Goal: Task Accomplishment & Management: Complete application form

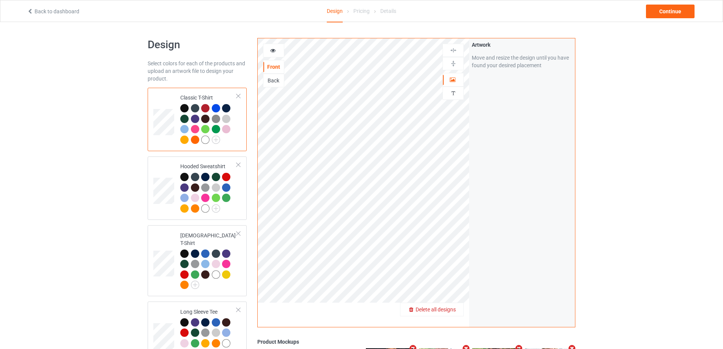
click at [455, 310] on span "Delete all designs" at bounding box center [435, 309] width 40 height 6
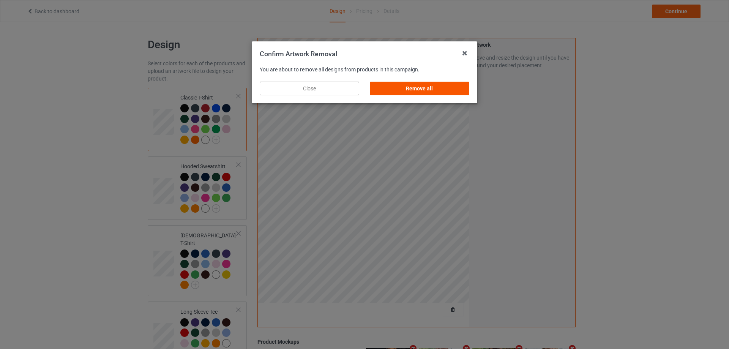
click at [443, 92] on div "Remove all" at bounding box center [419, 89] width 99 height 14
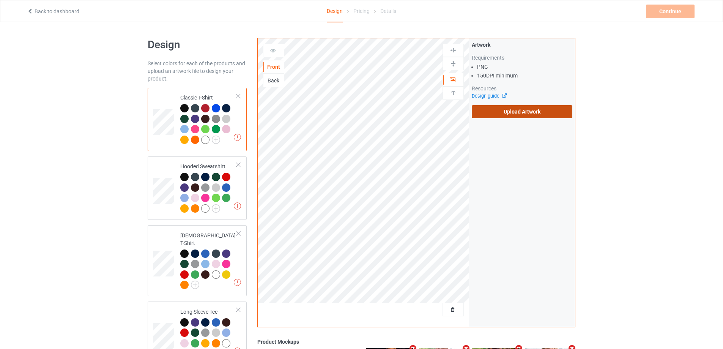
click at [506, 112] on label "Upload Artwork" at bounding box center [522, 111] width 101 height 13
click at [0, 0] on input "Upload Artwork" at bounding box center [0, 0] width 0 height 0
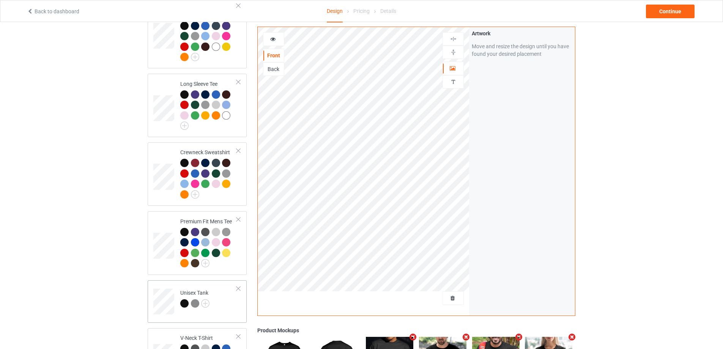
scroll to position [379, 0]
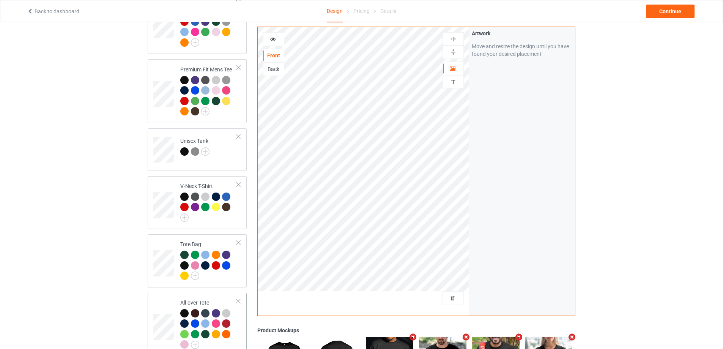
click at [245, 304] on div "Missing artwork on 1 side(s) All-over Tote" at bounding box center [197, 324] width 99 height 63
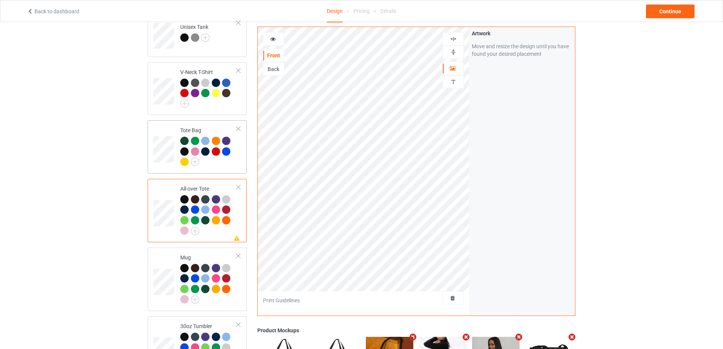
scroll to position [531, 0]
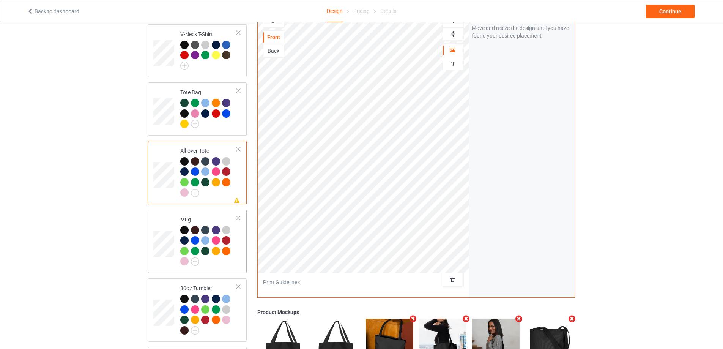
click at [233, 264] on td "Mug" at bounding box center [208, 240] width 65 height 57
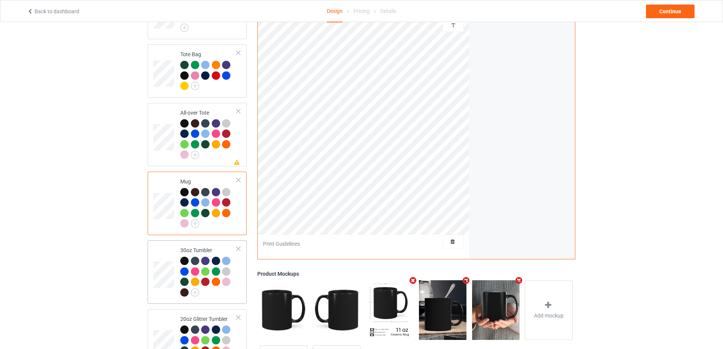
scroll to position [607, 0]
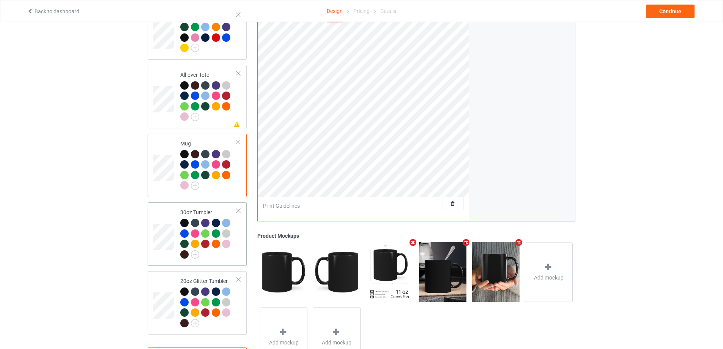
click at [231, 258] on td "30oz Tumbler" at bounding box center [208, 233] width 65 height 57
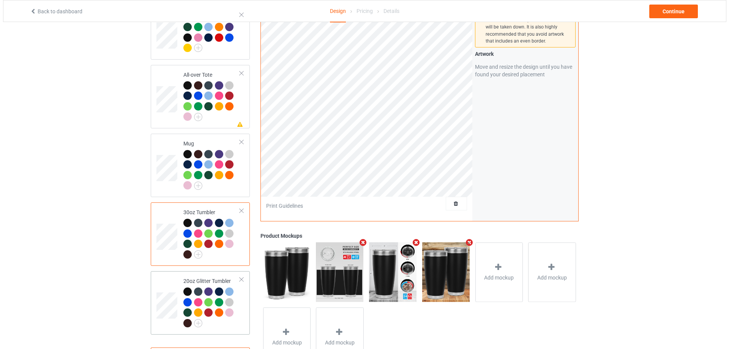
scroll to position [641, 0]
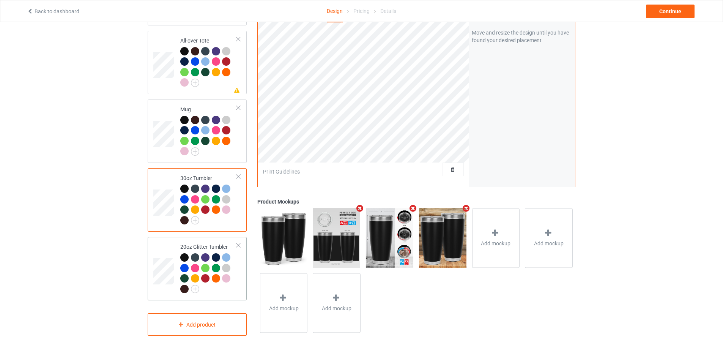
click at [235, 282] on div at bounding box center [208, 274] width 57 height 42
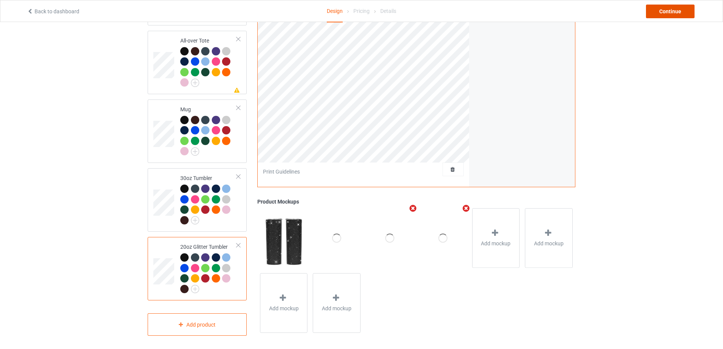
click at [664, 8] on div "Continue" at bounding box center [670, 12] width 49 height 14
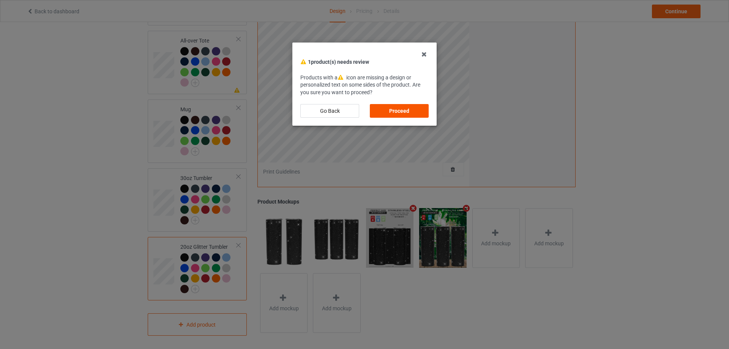
click at [411, 108] on div "Proceed" at bounding box center [399, 111] width 59 height 14
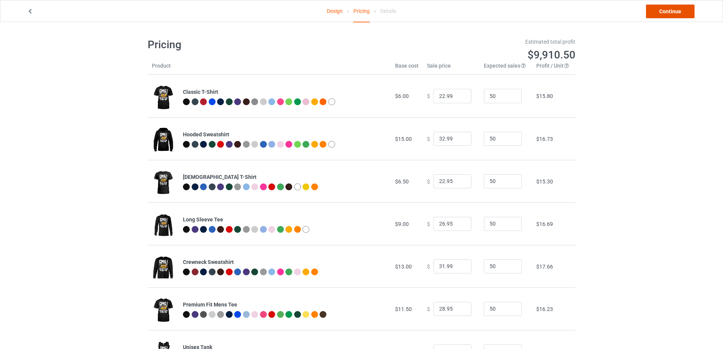
click at [664, 13] on link "Continue" at bounding box center [670, 12] width 49 height 14
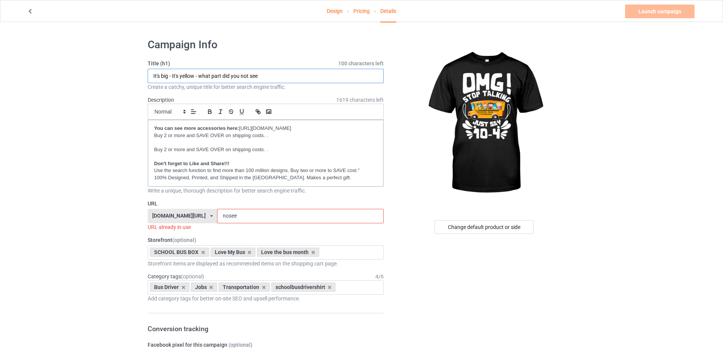
click at [270, 77] on input "It's big - It's yellow - what part did you not see" at bounding box center [266, 76] width 236 height 14
type input "Omg! Stop talking just say 10-4"
click at [254, 212] on input "nosee" at bounding box center [300, 216] width 166 height 14
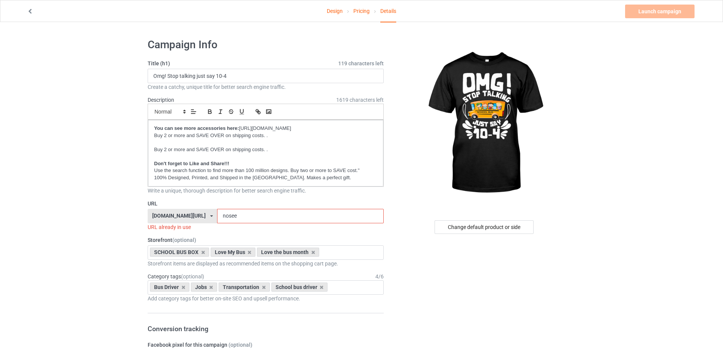
click at [254, 212] on input "nosee" at bounding box center [300, 216] width 166 height 14
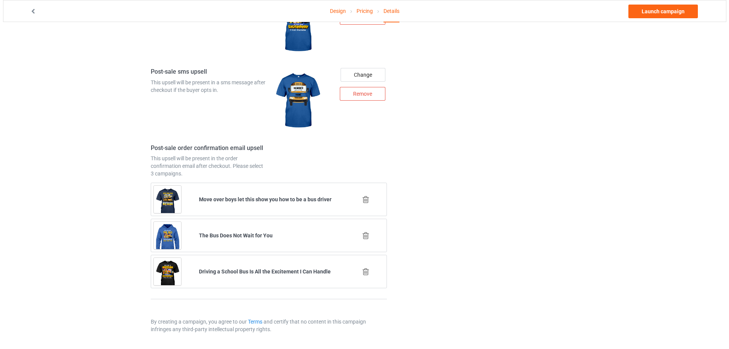
scroll to position [866, 0]
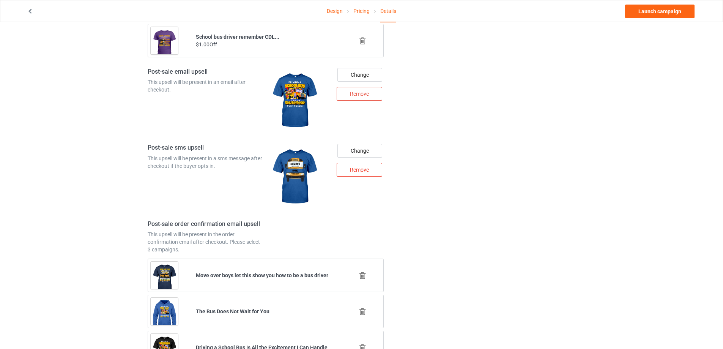
type input "stta"
click at [364, 169] on div "Remove" at bounding box center [360, 170] width 46 height 14
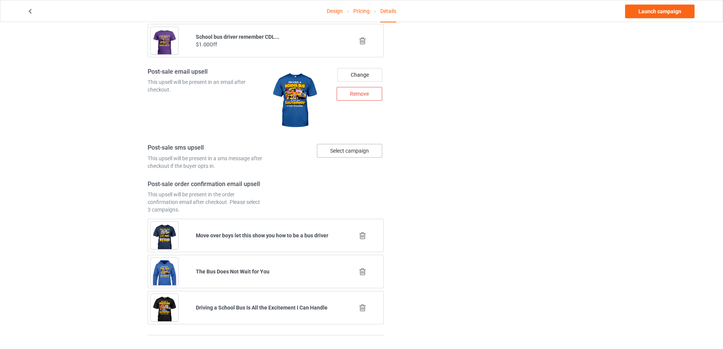
click at [364, 154] on div "Select campaign" at bounding box center [349, 151] width 65 height 14
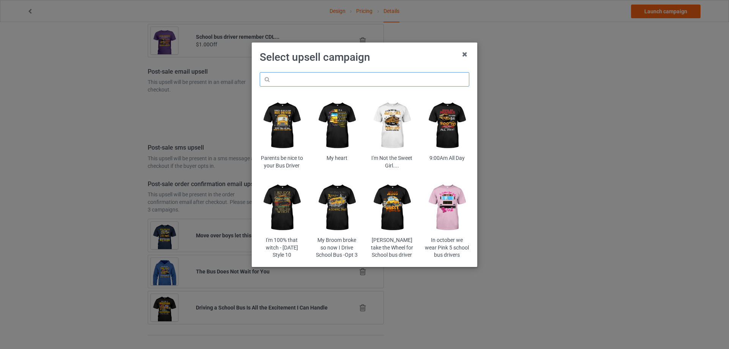
click at [334, 84] on input "text" at bounding box center [364, 79] width 209 height 14
paste input "b"
type input "big yellow"
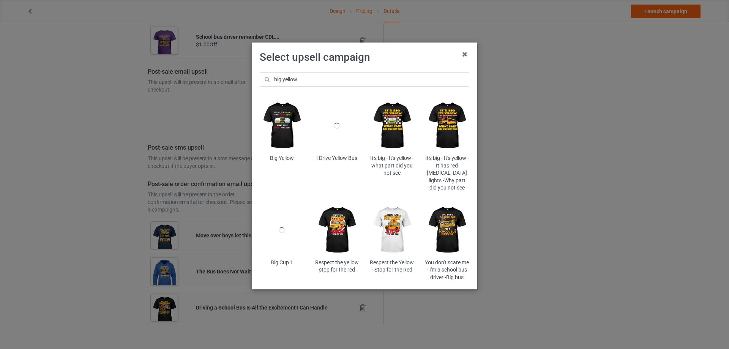
click at [401, 110] on img at bounding box center [392, 125] width 44 height 55
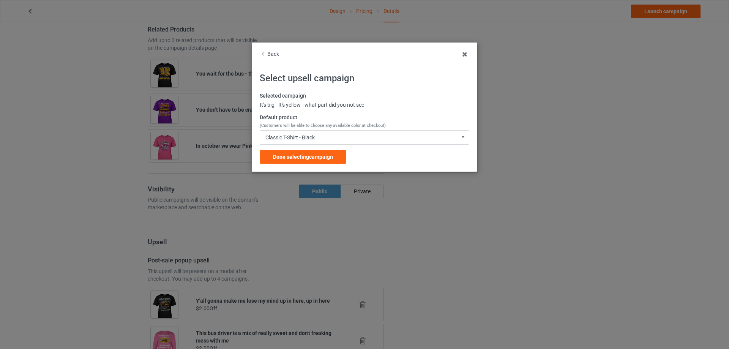
scroll to position [866, 0]
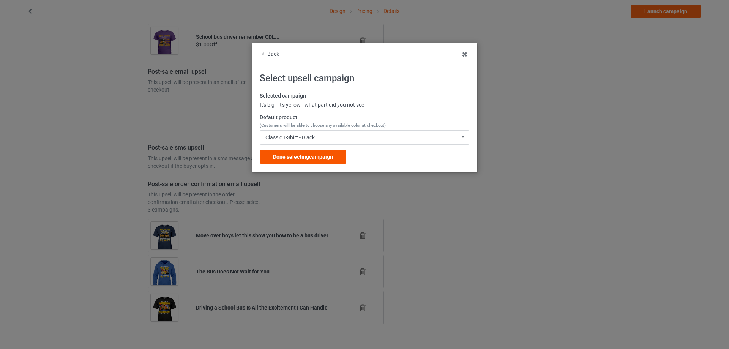
click at [308, 156] on span "Done selecting campaign" at bounding box center [303, 157] width 60 height 6
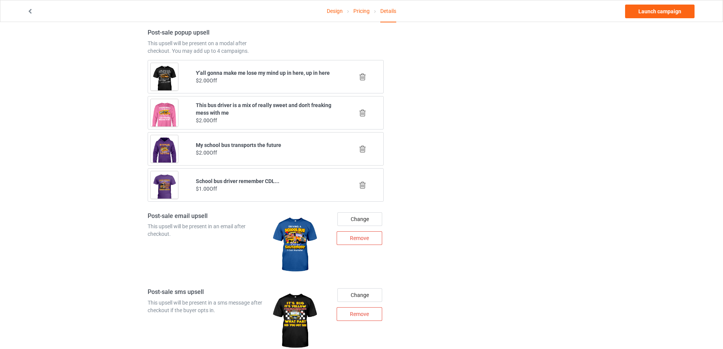
scroll to position [942, 0]
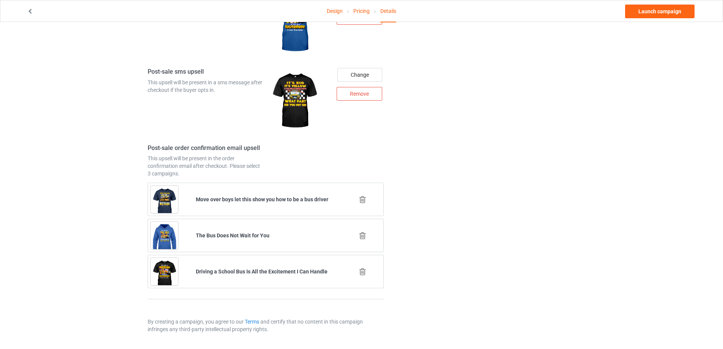
click at [362, 199] on icon at bounding box center [362, 199] width 9 height 8
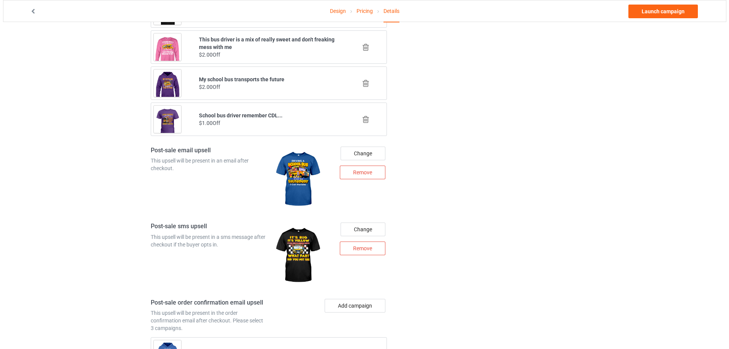
scroll to position [906, 0]
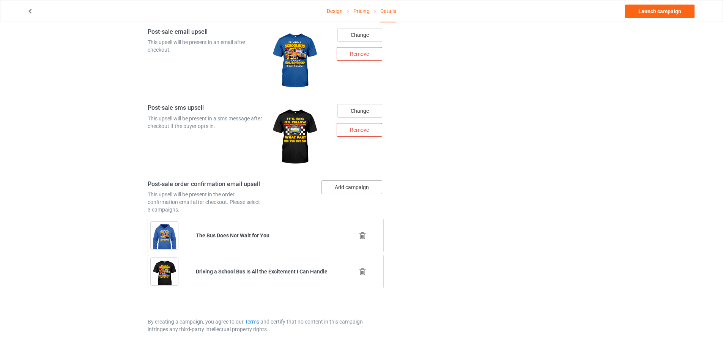
click at [356, 186] on button "Add campaign" at bounding box center [351, 187] width 61 height 14
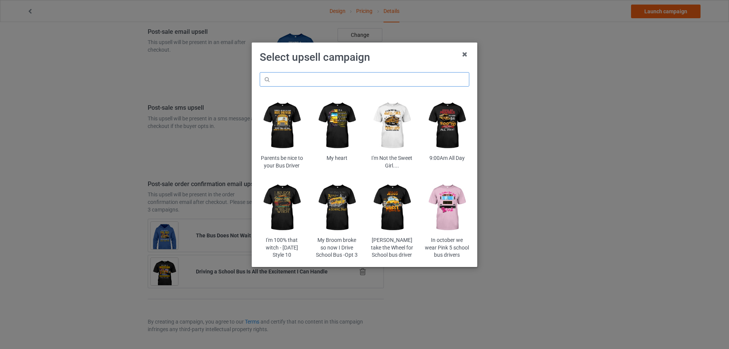
click at [321, 77] on input "text" at bounding box center [364, 79] width 209 height 14
type input "mix"
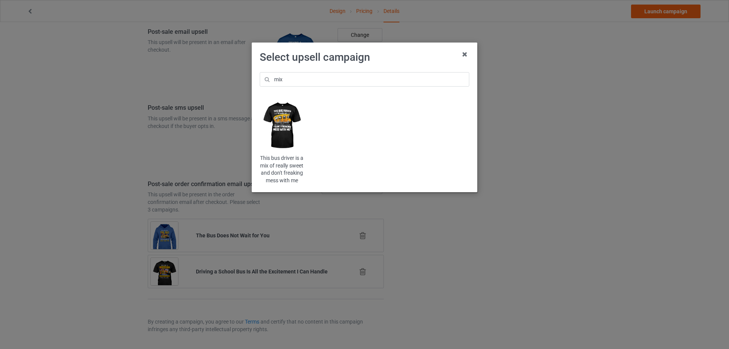
click at [284, 118] on img at bounding box center [282, 125] width 44 height 55
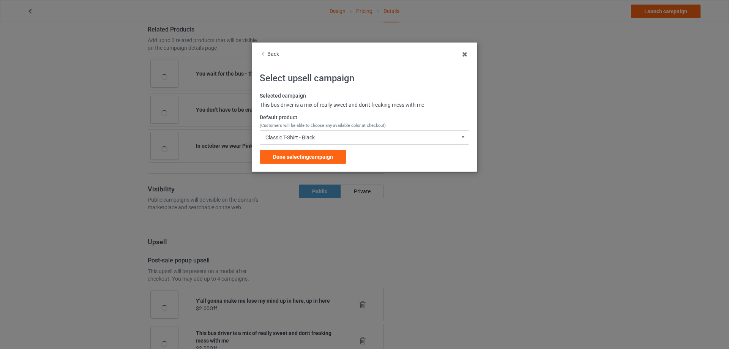
scroll to position [906, 0]
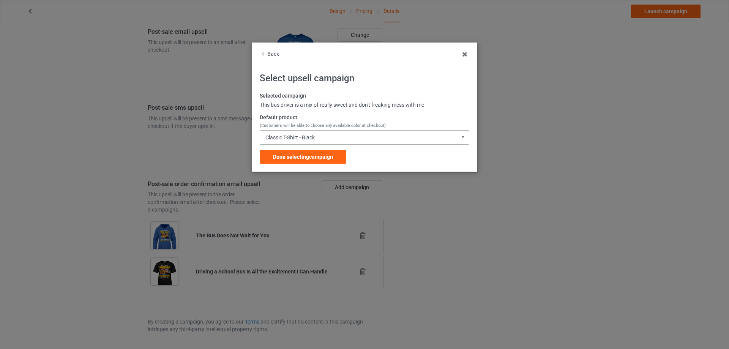
click at [315, 135] on div "Classic T-Shirt - Black" at bounding box center [289, 137] width 49 height 5
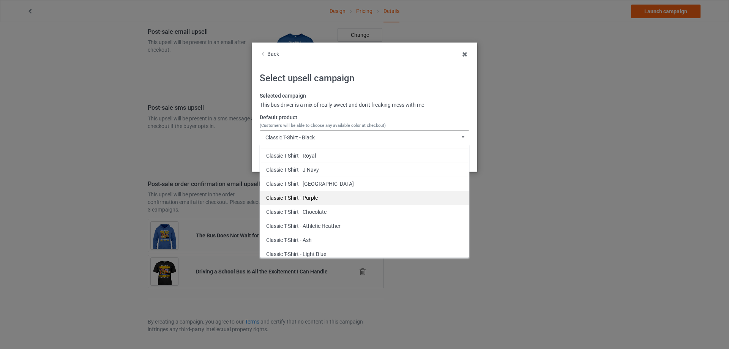
scroll to position [76, 0]
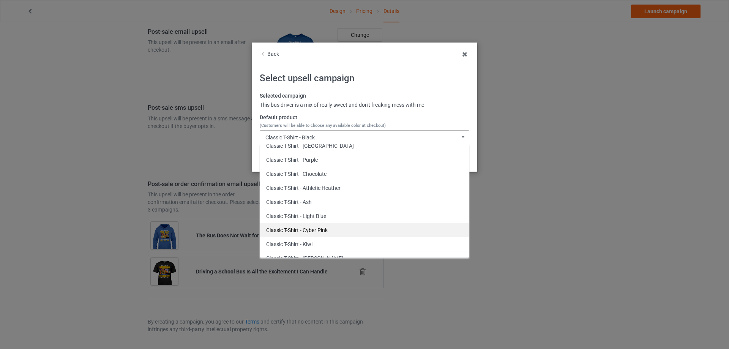
click at [322, 225] on div "Classic T-Shirt - Cyber Pink" at bounding box center [364, 230] width 209 height 14
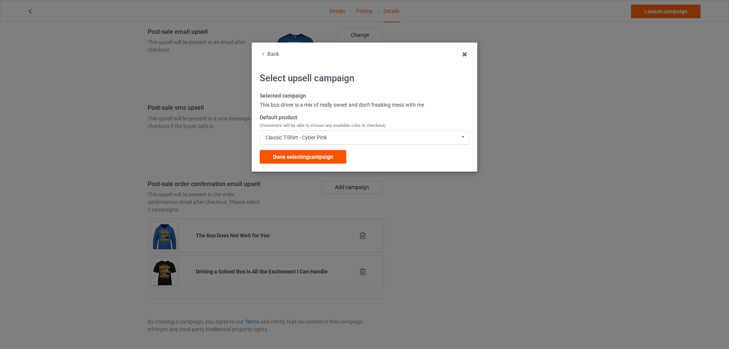
click at [333, 158] on span "Done selecting campaign" at bounding box center [303, 157] width 60 height 6
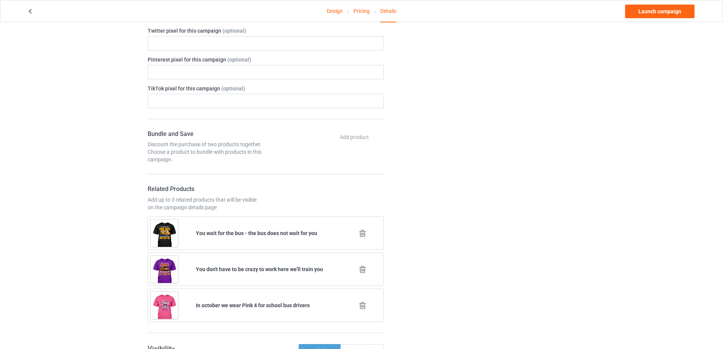
scroll to position [373, 0]
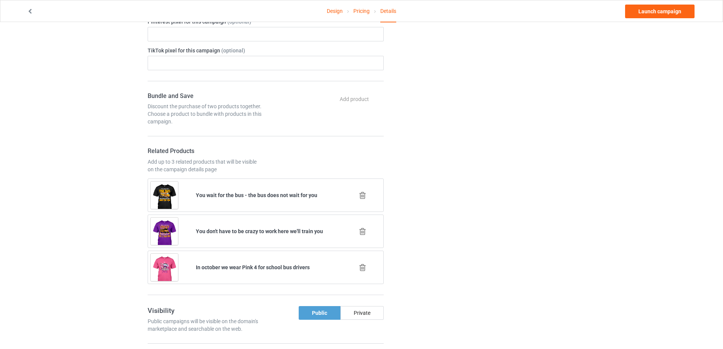
click at [359, 194] on icon at bounding box center [362, 195] width 9 height 8
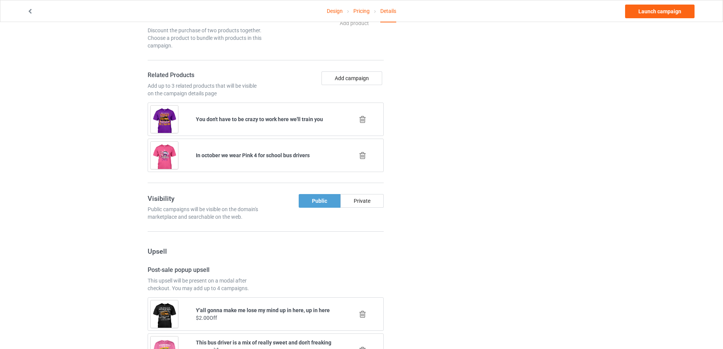
scroll to position [411, 0]
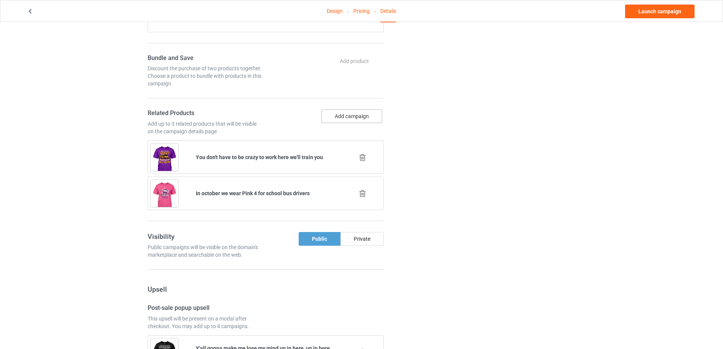
click at [341, 121] on button "Add campaign" at bounding box center [351, 116] width 61 height 14
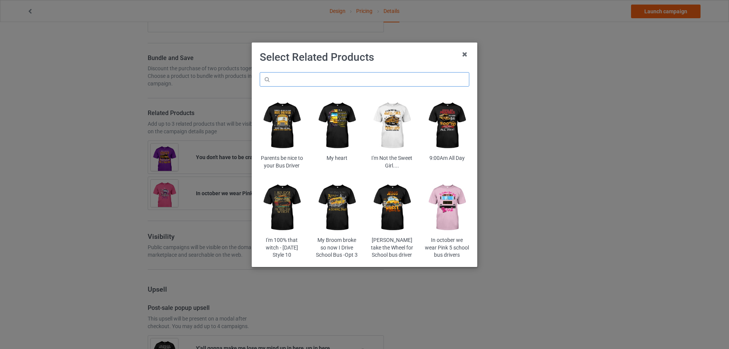
click at [341, 83] on input "text" at bounding box center [364, 79] width 209 height 14
type input "office"
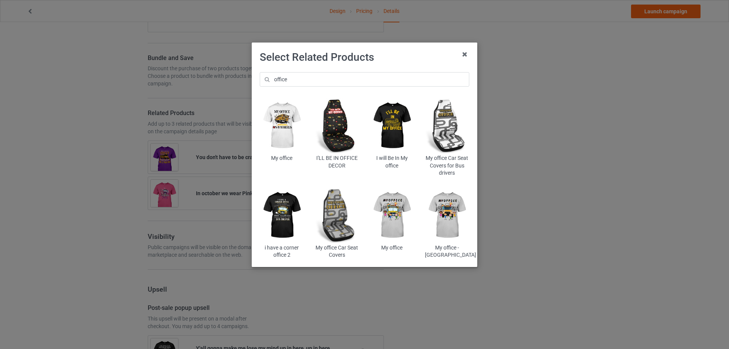
click at [390, 213] on img at bounding box center [392, 214] width 44 height 55
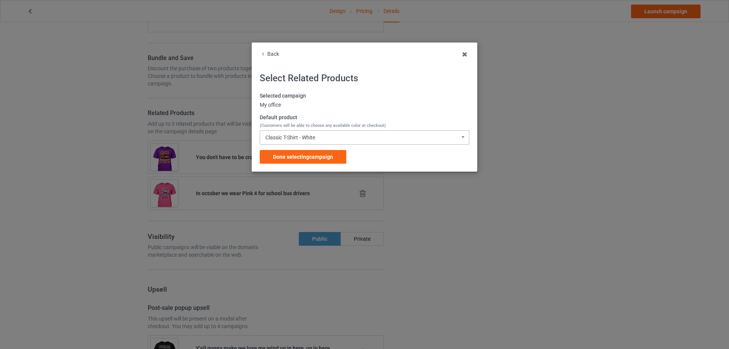
click at [297, 135] on div "Classic T-Shirt - White" at bounding box center [290, 137] width 50 height 5
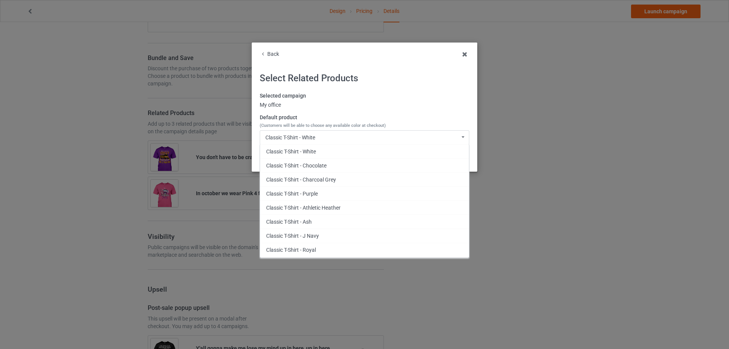
drag, startPoint x: 302, startPoint y: 218, endPoint x: 302, endPoint y: 212, distance: 5.3
click at [302, 218] on div "Classic T-Shirt - Ash" at bounding box center [364, 221] width 209 height 14
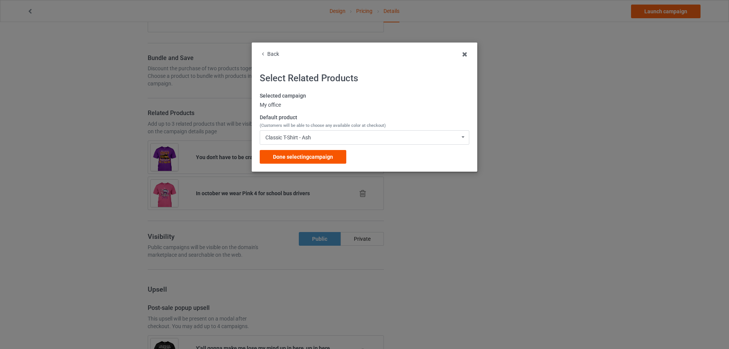
click at [310, 157] on span "Done selecting campaign" at bounding box center [303, 157] width 60 height 6
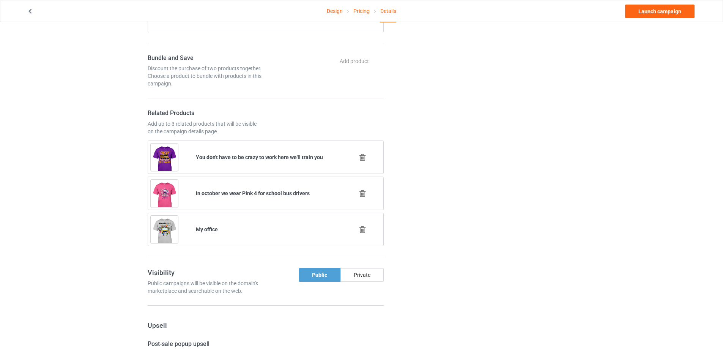
scroll to position [601, 0]
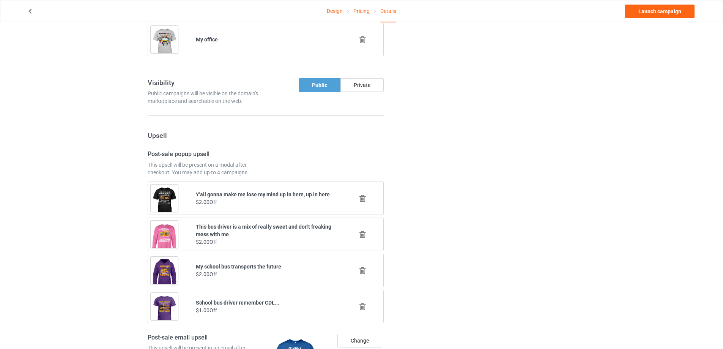
click at [361, 233] on icon at bounding box center [362, 234] width 9 height 8
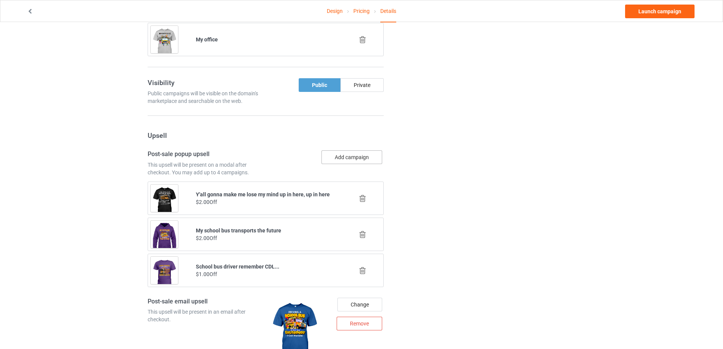
click at [348, 157] on button "Add campaign" at bounding box center [351, 157] width 61 height 14
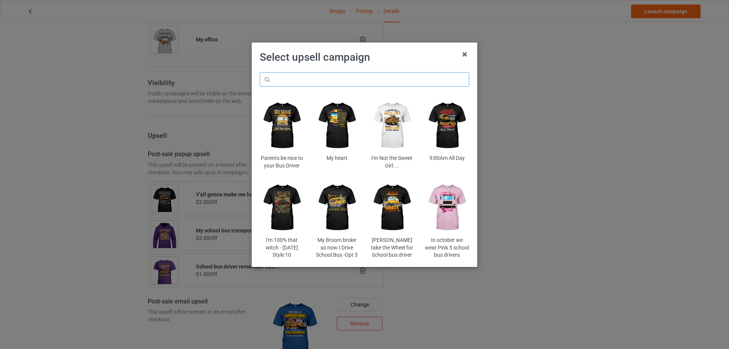
click at [327, 80] on input "text" at bounding box center [364, 79] width 209 height 14
paste input "litr"
type input "litr"
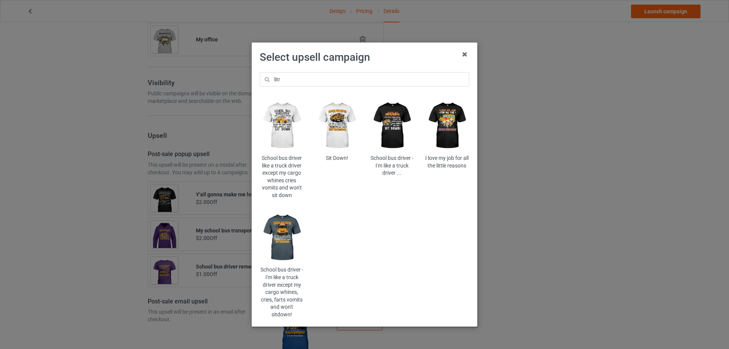
click at [387, 120] on img at bounding box center [392, 125] width 44 height 55
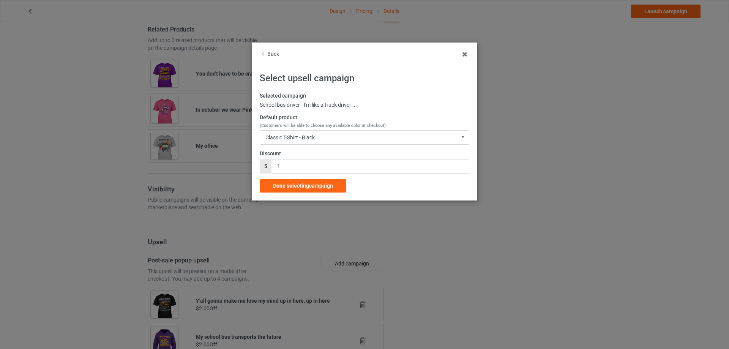
scroll to position [601, 0]
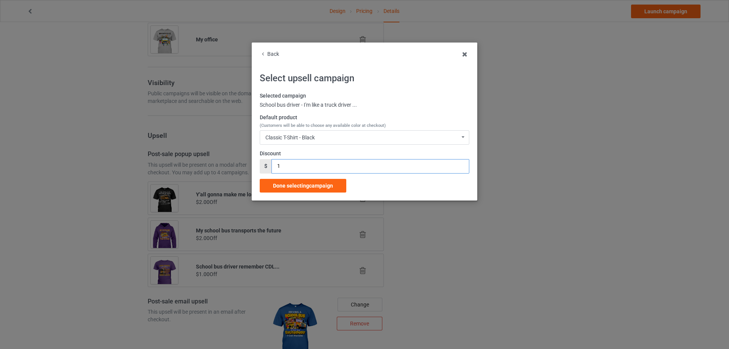
drag, startPoint x: 290, startPoint y: 165, endPoint x: 275, endPoint y: 166, distance: 14.5
click at [275, 166] on input "1" at bounding box center [369, 166] width 197 height 14
type input "2"
click at [288, 183] on span "Done selecting campaign" at bounding box center [303, 186] width 60 height 6
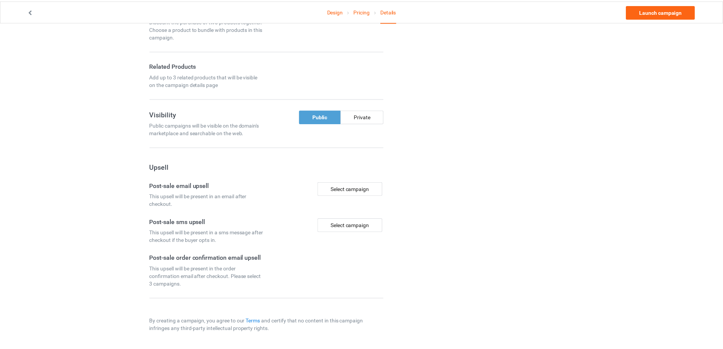
scroll to position [458, 0]
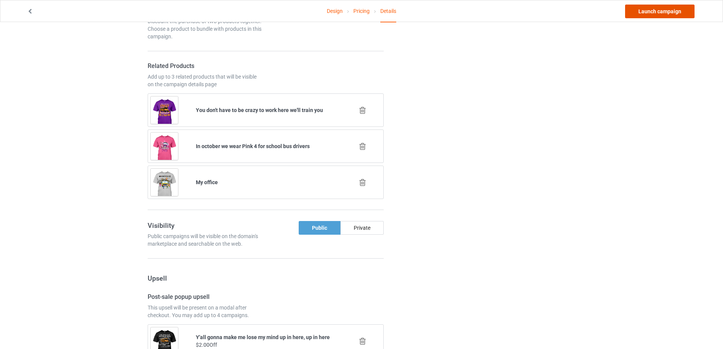
click at [670, 12] on link "Launch campaign" at bounding box center [659, 12] width 69 height 14
